Goal: Check status: Check status

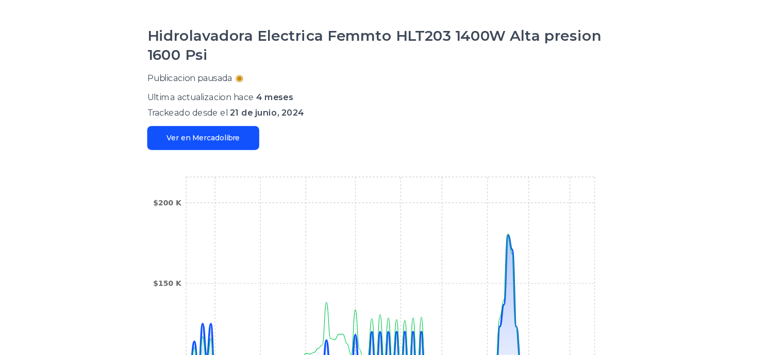
scroll to position [309, 0]
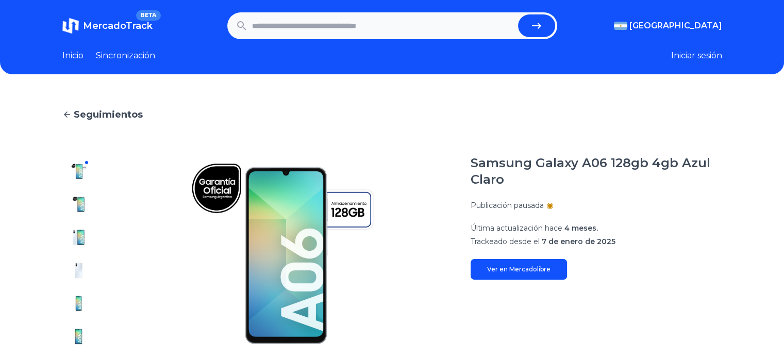
drag, startPoint x: 613, startPoint y: 90, endPoint x: 608, endPoint y: 81, distance: 10.4
